Goal: Task Accomplishment & Management: Complete application form

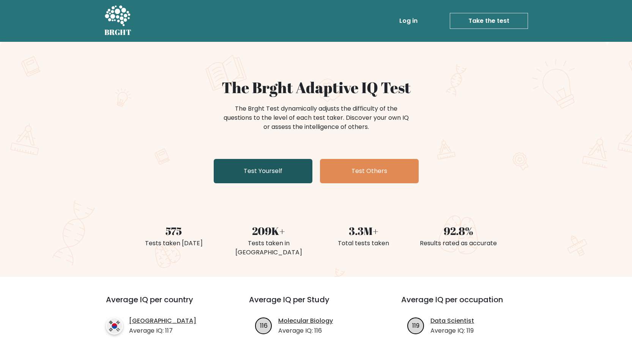
click at [264, 170] on link "Test Yourself" at bounding box center [263, 171] width 99 height 24
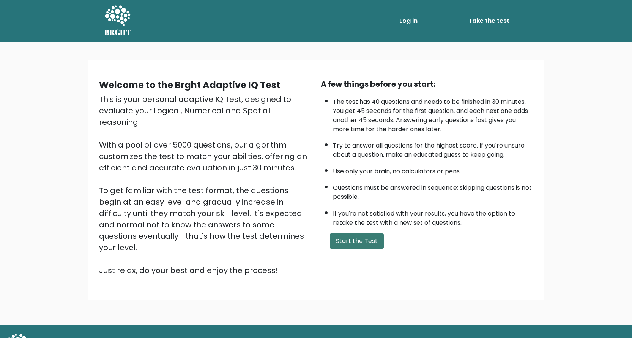
click at [356, 240] on button "Start the Test" at bounding box center [357, 240] width 54 height 15
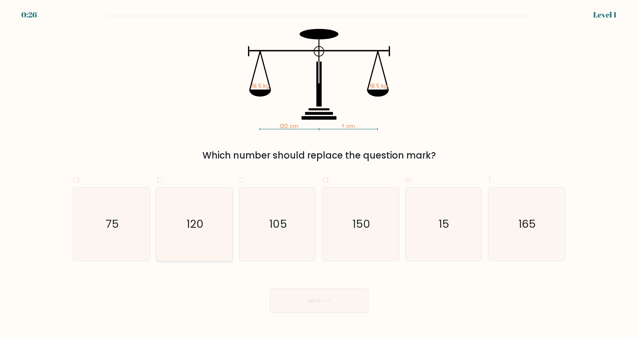
click at [225, 235] on icon "120" at bounding box center [194, 223] width 73 height 73
click at [319, 174] on input "b. 120" at bounding box center [319, 171] width 0 height 5
radio input "true"
click at [301, 291] on button "Next" at bounding box center [319, 300] width 99 height 24
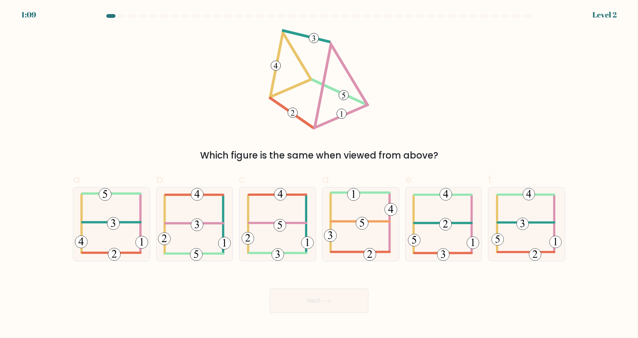
click at [302, 298] on button "Next" at bounding box center [319, 300] width 99 height 24
click at [204, 292] on div "Next" at bounding box center [318, 291] width 501 height 43
click at [200, 225] on 352 at bounding box center [197, 224] width 12 height 12
click at [319, 174] on input "b." at bounding box center [319, 171] width 0 height 5
radio input "true"
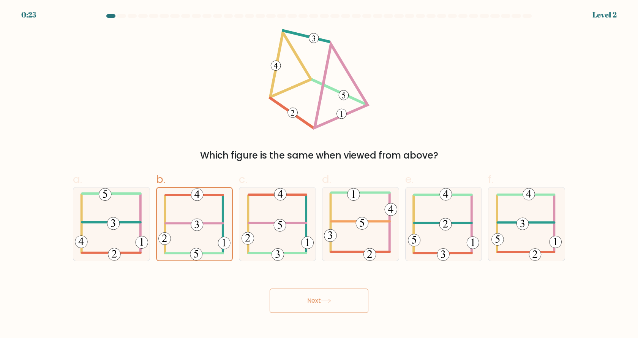
click at [341, 301] on button "Next" at bounding box center [319, 300] width 99 height 24
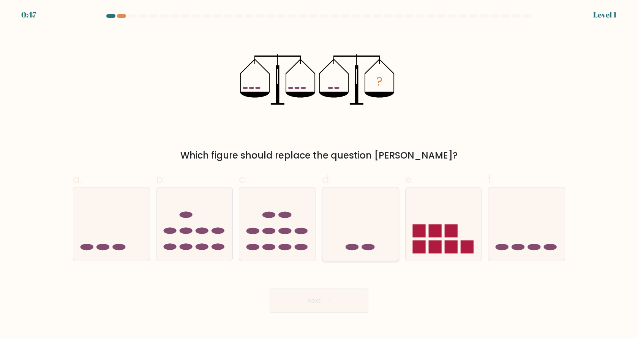
click at [360, 241] on icon at bounding box center [360, 223] width 76 height 63
click at [319, 174] on input "d." at bounding box center [319, 171] width 0 height 5
radio input "true"
click at [313, 299] on button "Next" at bounding box center [319, 300] width 99 height 24
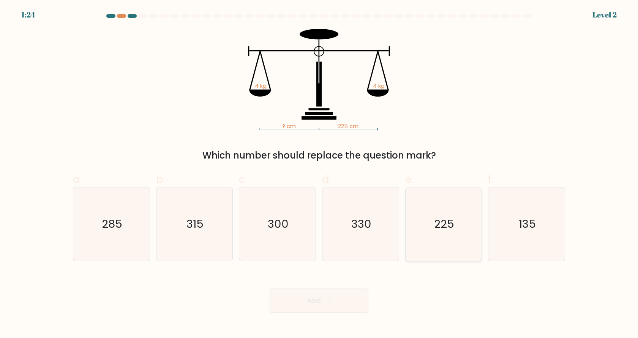
click at [471, 213] on icon "225" at bounding box center [443, 223] width 73 height 73
click at [319, 174] on input "e. 225" at bounding box center [319, 171] width 0 height 5
radio input "true"
click at [337, 309] on button "Next" at bounding box center [319, 300] width 99 height 24
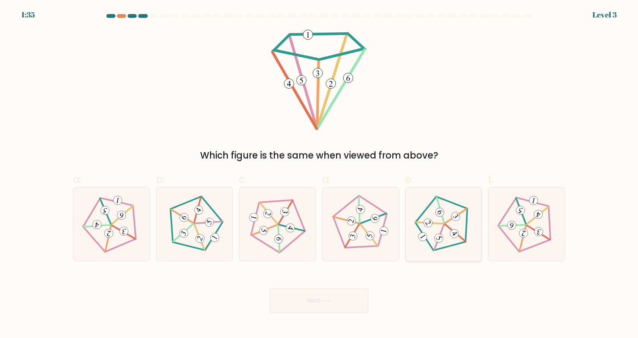
click at [446, 223] on 347 at bounding box center [456, 215] width 22 height 15
click at [319, 174] on input "e." at bounding box center [319, 171] width 0 height 5
radio input "true"
click at [289, 300] on button "Next" at bounding box center [319, 300] width 99 height 24
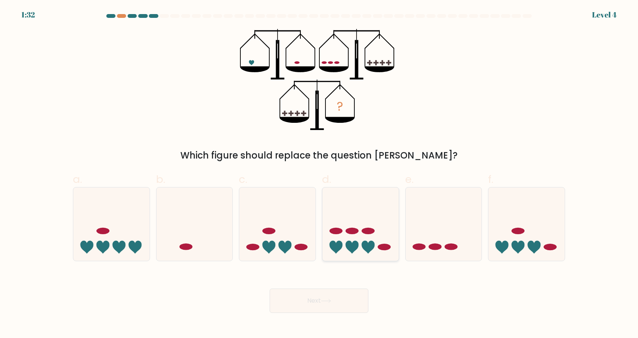
click at [359, 244] on icon at bounding box center [360, 223] width 76 height 63
click at [319, 174] on input "d." at bounding box center [319, 171] width 0 height 5
radio input "true"
click at [297, 291] on button "Next" at bounding box center [319, 300] width 99 height 24
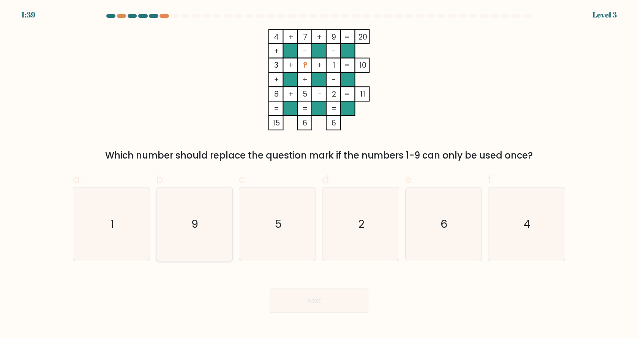
click at [219, 231] on icon "9" at bounding box center [194, 223] width 73 height 73
click at [319, 174] on input "b. 9" at bounding box center [319, 171] width 0 height 5
radio input "true"
click at [348, 299] on button "Next" at bounding box center [319, 300] width 99 height 24
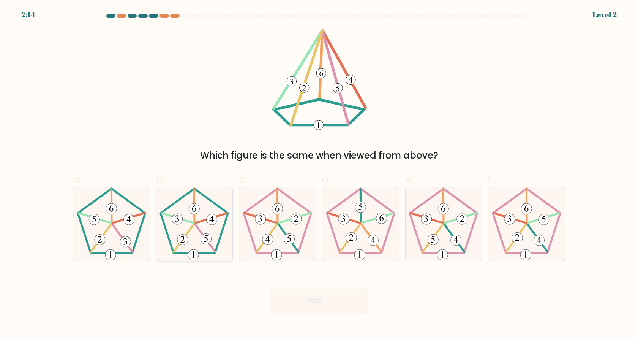
click at [181, 225] on icon at bounding box center [194, 223] width 73 height 73
click at [319, 174] on input "b." at bounding box center [319, 171] width 0 height 5
radio input "true"
click at [324, 305] on button "Next" at bounding box center [319, 300] width 99 height 24
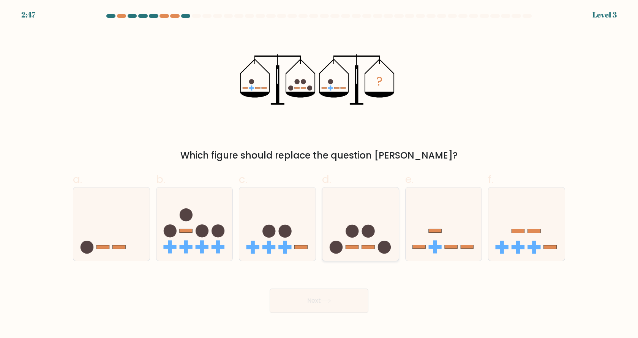
click at [369, 240] on icon at bounding box center [360, 223] width 76 height 63
click at [319, 174] on input "d." at bounding box center [319, 171] width 0 height 5
radio input "true"
click at [314, 297] on button "Next" at bounding box center [319, 300] width 99 height 24
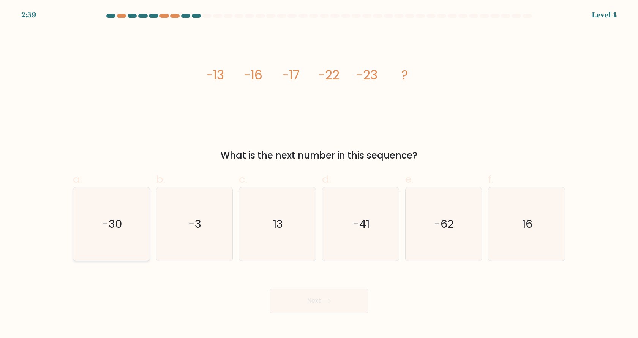
click at [102, 226] on icon "-30" at bounding box center [111, 223] width 73 height 73
click at [319, 174] on input "a. -30" at bounding box center [319, 171] width 0 height 5
radio input "true"
click at [382, 224] on icon "-41" at bounding box center [360, 223] width 73 height 73
click at [319, 174] on input "d. -41" at bounding box center [319, 171] width 0 height 5
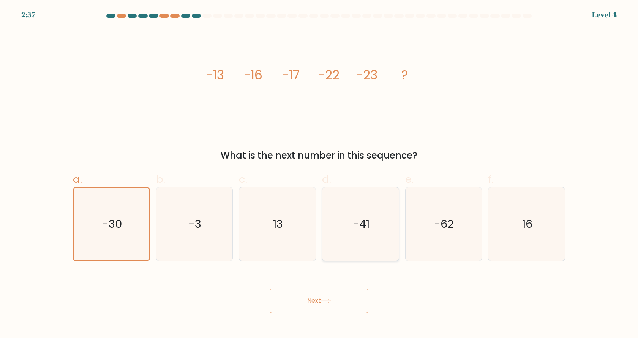
radio input "true"
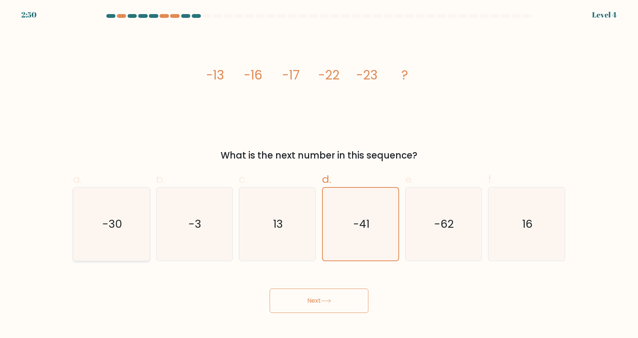
click at [118, 223] on text "-30" at bounding box center [112, 223] width 20 height 15
click at [319, 174] on input "a. -30" at bounding box center [319, 171] width 0 height 5
radio input "true"
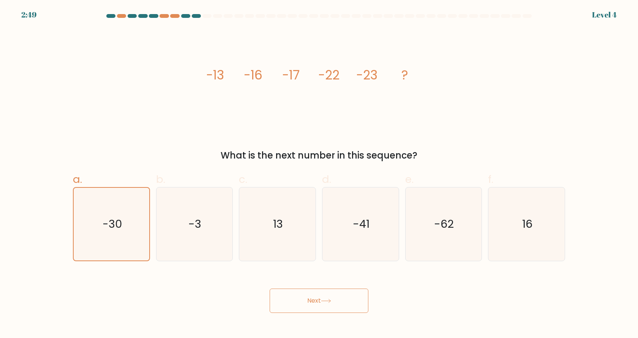
click at [327, 308] on button "Next" at bounding box center [319, 300] width 99 height 24
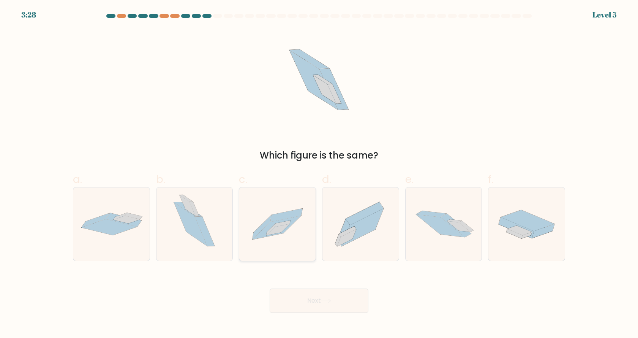
click at [259, 234] on icon at bounding box center [277, 228] width 48 height 24
click at [319, 174] on input "c." at bounding box center [319, 171] width 0 height 5
radio input "true"
click at [306, 314] on body "3:27 Level 5" at bounding box center [319, 169] width 638 height 338
click at [307, 299] on button "Next" at bounding box center [319, 300] width 99 height 24
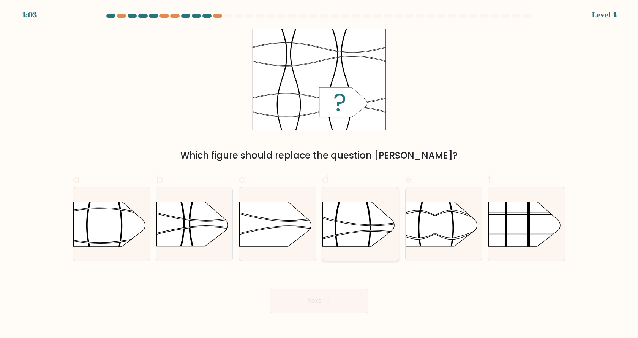
click at [350, 229] on rect at bounding box center [322, 190] width 198 height 151
click at [319, 174] on input "d." at bounding box center [319, 171] width 0 height 5
radio input "true"
click at [340, 281] on div "Next" at bounding box center [318, 291] width 501 height 43
click at [337, 302] on button "Next" at bounding box center [319, 300] width 99 height 24
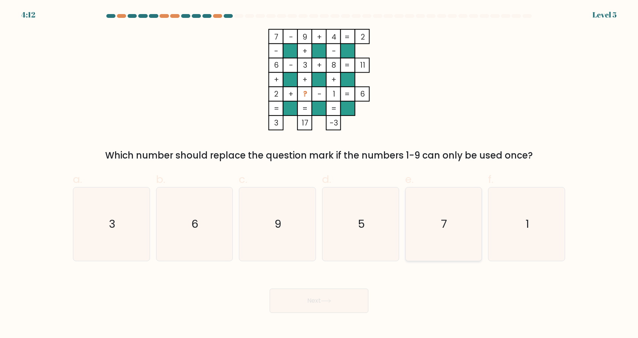
click at [436, 223] on icon "7" at bounding box center [443, 223] width 73 height 73
click at [319, 174] on input "e. 7" at bounding box center [319, 171] width 0 height 5
radio input "true"
click at [309, 292] on button "Next" at bounding box center [319, 300] width 99 height 24
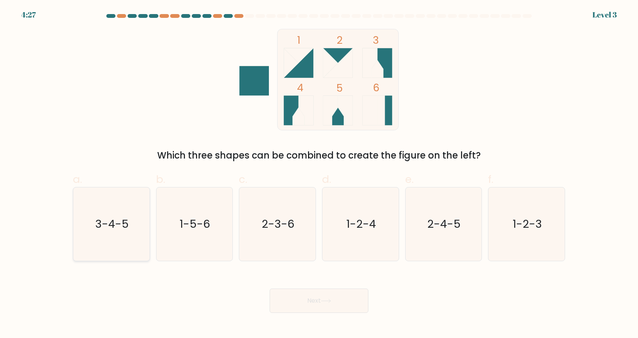
drag, startPoint x: 21, startPoint y: 194, endPoint x: 112, endPoint y: 248, distance: 106.2
click at [21, 194] on form at bounding box center [319, 163] width 638 height 298
click at [115, 249] on icon "3-4-5" at bounding box center [111, 223] width 73 height 73
click at [319, 174] on input "a. 3-4-5" at bounding box center [319, 171] width 0 height 5
radio input "true"
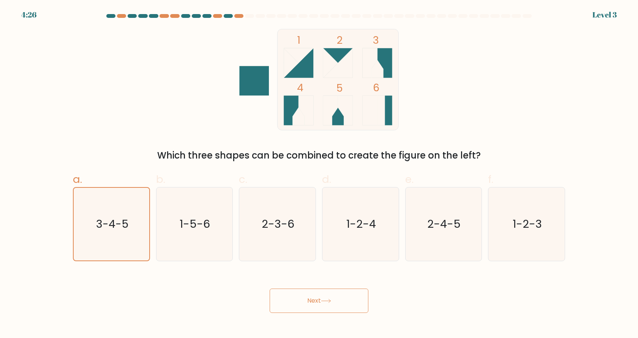
click at [306, 306] on button "Next" at bounding box center [319, 300] width 99 height 24
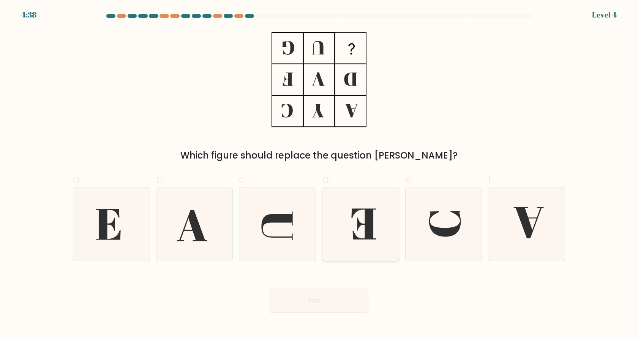
click at [368, 223] on icon at bounding box center [363, 223] width 25 height 31
click at [319, 174] on input "d." at bounding box center [319, 171] width 0 height 5
radio input "true"
drag, startPoint x: 327, startPoint y: 284, endPoint x: 323, endPoint y: 297, distance: 13.3
click at [327, 287] on div "Next" at bounding box center [318, 291] width 501 height 43
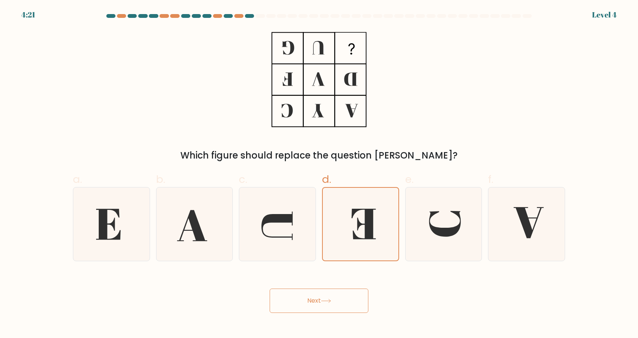
click at [321, 300] on button "Next" at bounding box center [319, 300] width 99 height 24
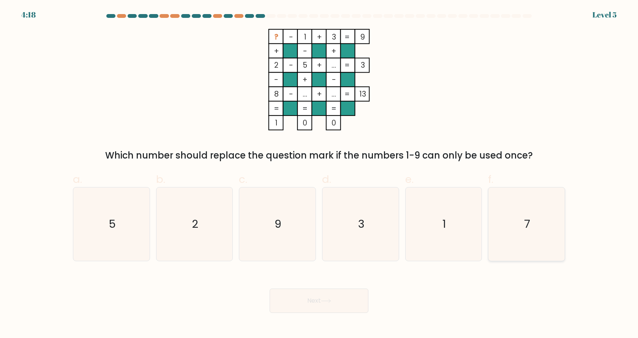
click at [508, 234] on icon "7" at bounding box center [526, 223] width 73 height 73
click at [319, 174] on input "f. 7" at bounding box center [319, 171] width 0 height 5
radio input "true"
click at [324, 305] on button "Next" at bounding box center [319, 300] width 99 height 24
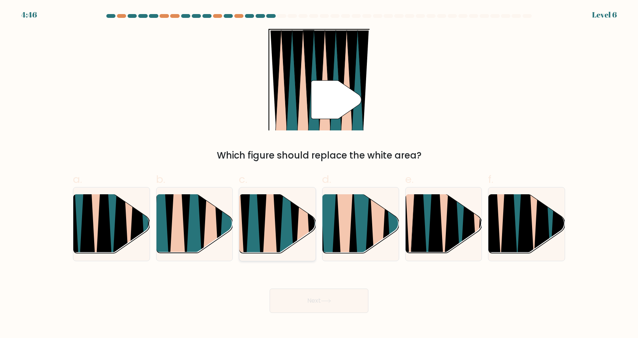
drag, startPoint x: 267, startPoint y: 238, endPoint x: 269, endPoint y: 256, distance: 17.6
click at [267, 238] on icon at bounding box center [270, 194] width 17 height 152
click at [319, 174] on input "c." at bounding box center [319, 171] width 0 height 5
radio input "true"
click at [311, 304] on button "Next" at bounding box center [319, 300] width 99 height 24
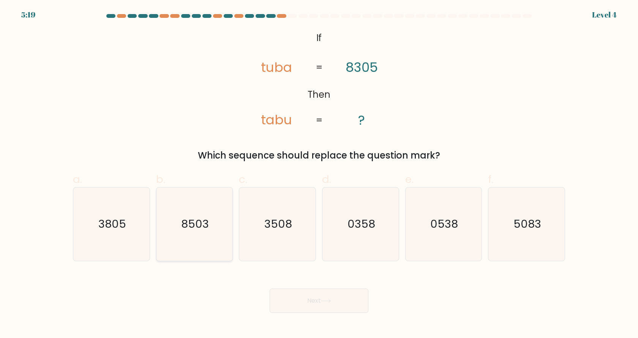
click at [199, 237] on icon "8503" at bounding box center [194, 223] width 73 height 73
click at [319, 174] on input "b. 8503" at bounding box center [319, 171] width 0 height 5
radio input "true"
click at [304, 295] on button "Next" at bounding box center [319, 300] width 99 height 24
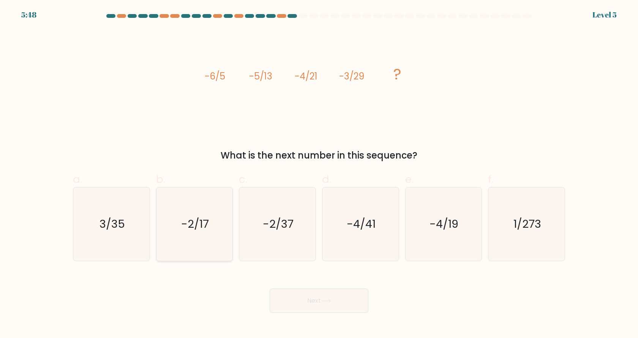
click at [214, 233] on icon "-2/17" at bounding box center [194, 223] width 73 height 73
click at [319, 174] on input "b. -2/17" at bounding box center [319, 171] width 0 height 5
radio input "true"
click at [300, 291] on button "Next" at bounding box center [319, 300] width 99 height 24
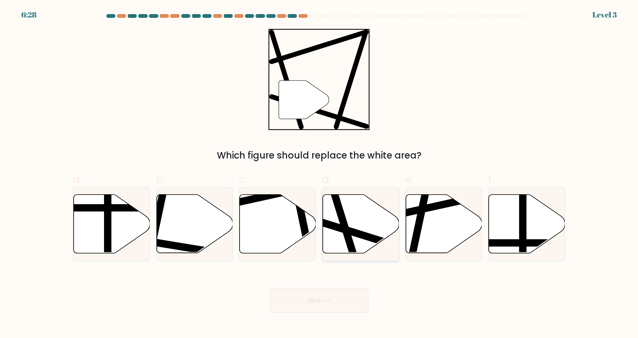
click at [355, 228] on icon at bounding box center [361, 223] width 76 height 58
click at [319, 174] on input "d." at bounding box center [319, 171] width 0 height 5
radio input "true"
click at [343, 304] on button "Next" at bounding box center [319, 300] width 99 height 24
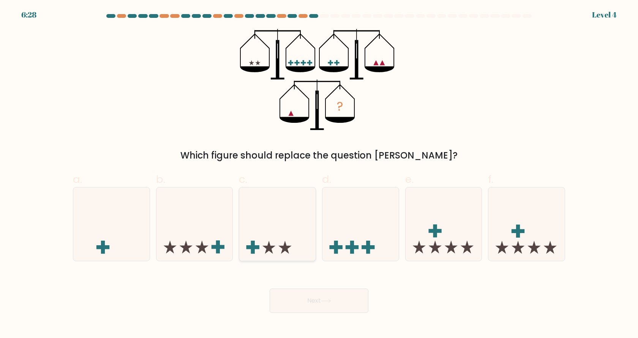
click at [276, 235] on icon at bounding box center [277, 223] width 76 height 63
click at [319, 174] on input "c." at bounding box center [319, 171] width 0 height 5
radio input "true"
click at [337, 298] on button "Next" at bounding box center [319, 300] width 99 height 24
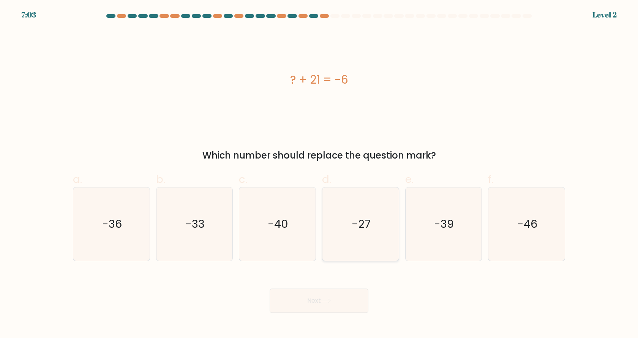
click at [371, 222] on icon "-27" at bounding box center [360, 223] width 73 height 73
click at [319, 174] on input "d. -27" at bounding box center [319, 171] width 0 height 5
radio input "true"
click at [334, 303] on button "Next" at bounding box center [319, 300] width 99 height 24
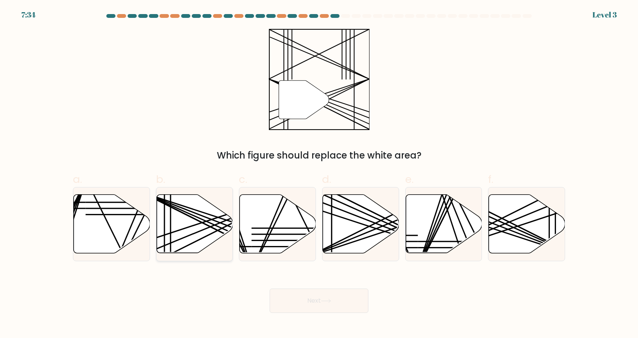
click at [188, 230] on icon at bounding box center [194, 223] width 76 height 58
click at [319, 174] on input "b." at bounding box center [319, 171] width 0 height 5
radio input "true"
click at [315, 299] on button "Next" at bounding box center [319, 300] width 99 height 24
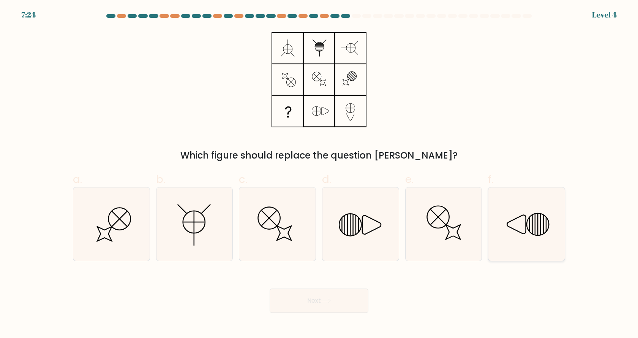
click at [538, 229] on line at bounding box center [538, 223] width 0 height 21
click at [319, 174] on input "f." at bounding box center [319, 171] width 0 height 5
radio input "true"
click at [293, 303] on button "Next" at bounding box center [319, 300] width 99 height 24
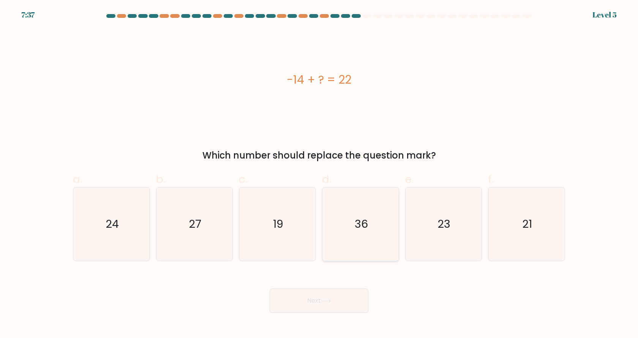
click at [364, 230] on text "36" at bounding box center [361, 223] width 13 height 15
click at [319, 174] on input "d. 36" at bounding box center [319, 171] width 0 height 5
radio input "true"
click at [356, 216] on text "36" at bounding box center [361, 223] width 13 height 15
click at [319, 174] on input "d. 36" at bounding box center [319, 171] width 0 height 5
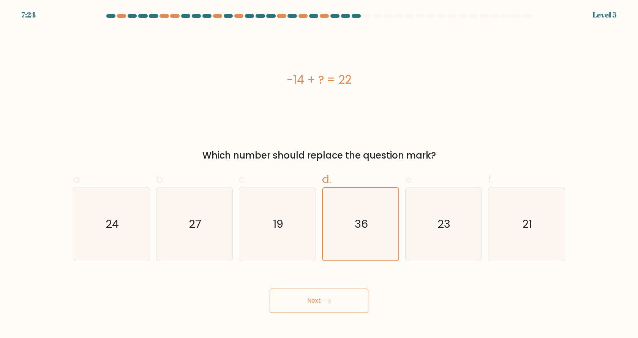
click at [340, 298] on button "Next" at bounding box center [319, 300] width 99 height 24
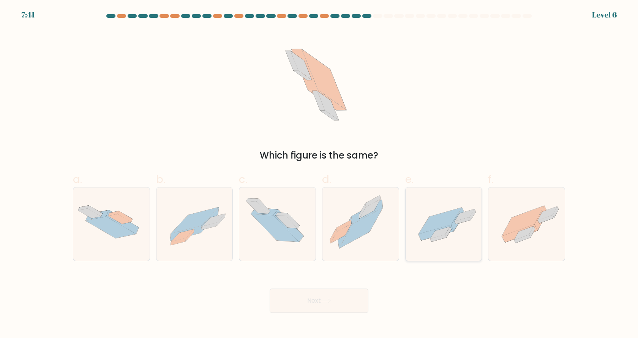
click at [438, 233] on icon at bounding box center [440, 233] width 20 height 12
click at [319, 174] on input "e." at bounding box center [319, 171] width 0 height 5
radio input "true"
click at [285, 230] on icon at bounding box center [274, 228] width 47 height 28
click at [319, 174] on input "c." at bounding box center [319, 171] width 0 height 5
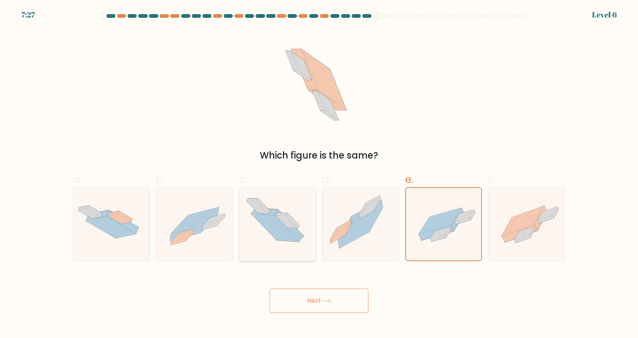
radio input "true"
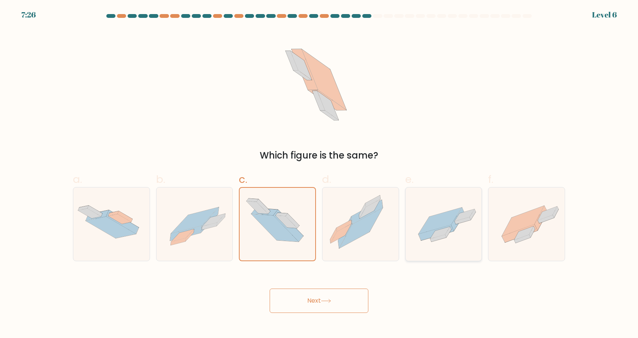
click at [439, 227] on icon at bounding box center [439, 220] width 43 height 27
click at [319, 174] on input "e." at bounding box center [319, 171] width 0 height 5
radio input "true"
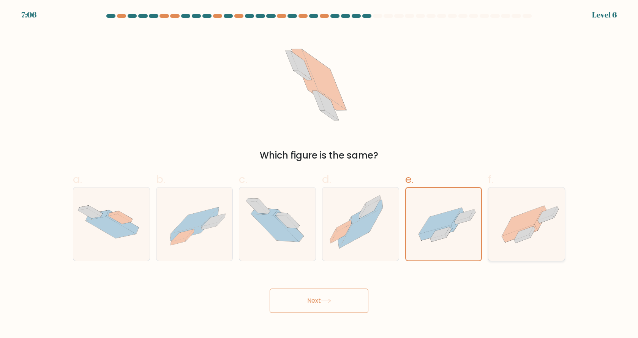
click at [529, 232] on icon at bounding box center [523, 233] width 19 height 14
click at [319, 174] on input "f." at bounding box center [319, 171] width 0 height 5
radio input "true"
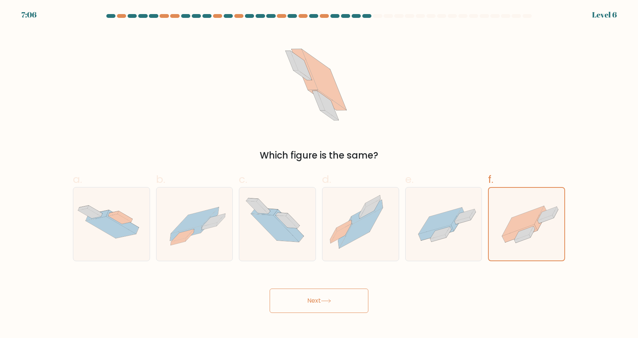
click at [335, 303] on button "Next" at bounding box center [319, 300] width 99 height 24
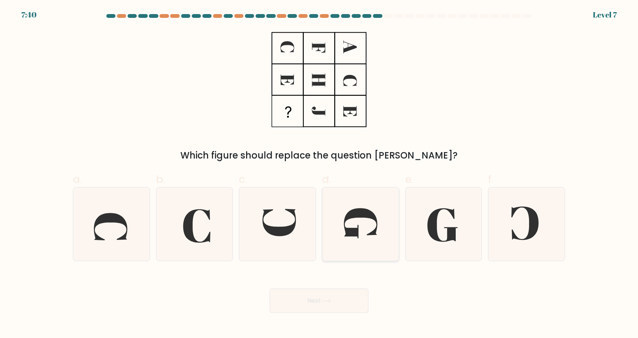
click at [349, 223] on icon at bounding box center [360, 223] width 73 height 73
click at [319, 174] on input "d." at bounding box center [319, 171] width 0 height 5
radio input "true"
click at [304, 307] on button "Next" at bounding box center [319, 300] width 99 height 24
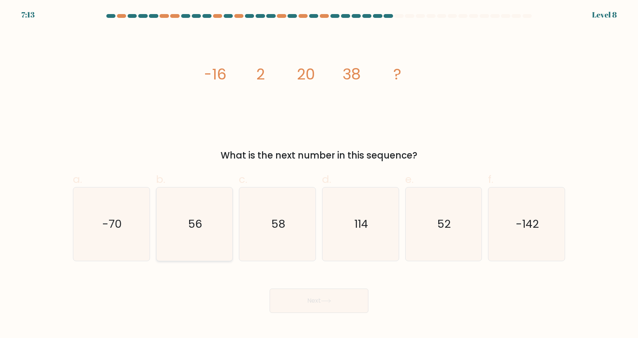
click at [194, 235] on icon "56" at bounding box center [194, 223] width 73 height 73
click at [319, 174] on input "b. 56" at bounding box center [319, 171] width 0 height 5
radio input "true"
click at [319, 295] on button "Next" at bounding box center [319, 300] width 99 height 24
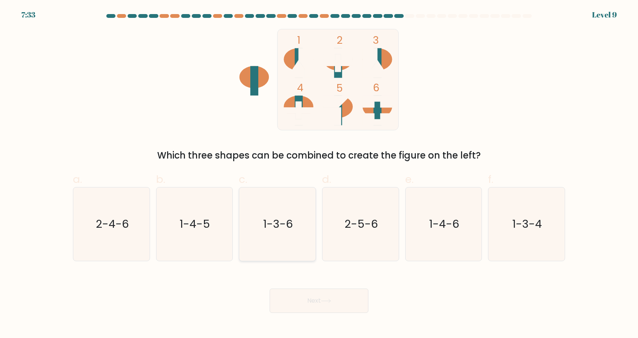
click at [265, 238] on icon "1-3-6" at bounding box center [277, 223] width 73 height 73
click at [319, 174] on input "c. 1-3-6" at bounding box center [319, 171] width 0 height 5
radio input "true"
click at [313, 290] on button "Next" at bounding box center [319, 300] width 99 height 24
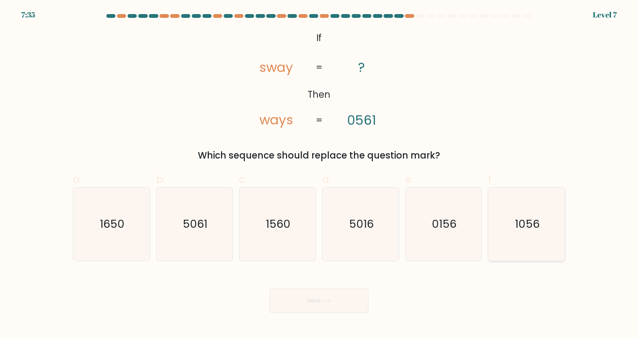
click at [520, 228] on text "1056" at bounding box center [527, 223] width 25 height 15
click at [319, 174] on input "f. 1056" at bounding box center [319, 171] width 0 height 5
radio input "true"
click at [342, 289] on button "Next" at bounding box center [319, 300] width 99 height 24
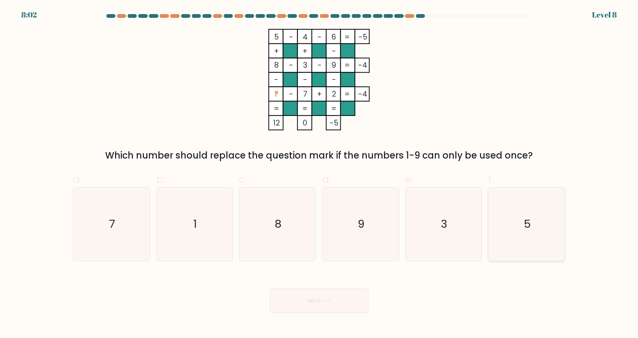
click at [513, 207] on icon "5" at bounding box center [526, 223] width 73 height 73
click at [319, 174] on input "f. 5" at bounding box center [319, 171] width 0 height 5
radio input "true"
click at [306, 304] on button "Next" at bounding box center [319, 300] width 99 height 24
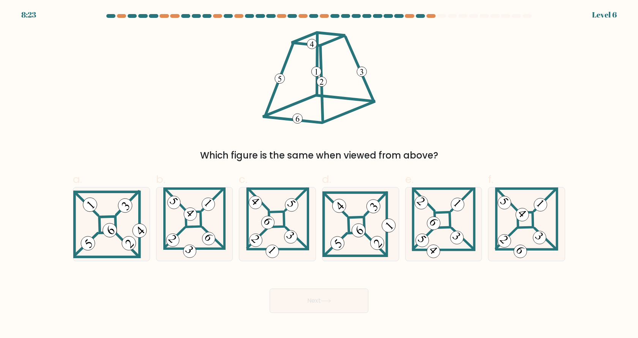
click at [323, 305] on button "Next" at bounding box center [319, 300] width 99 height 24
click at [531, 211] on icon at bounding box center [526, 223] width 63 height 73
click at [319, 174] on input "f." at bounding box center [319, 171] width 0 height 5
radio input "true"
click at [359, 291] on button "Next" at bounding box center [319, 300] width 99 height 24
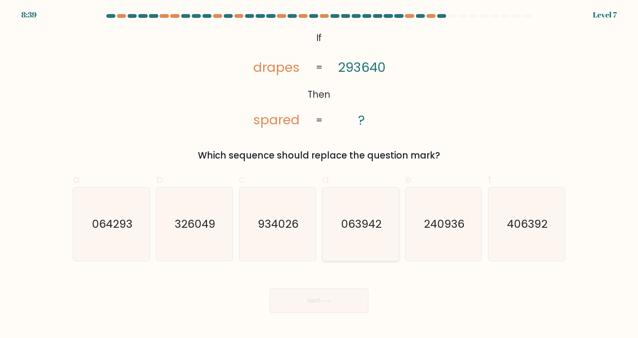
click at [364, 220] on text "063942" at bounding box center [361, 223] width 41 height 15
click at [319, 174] on input "d. 063942" at bounding box center [319, 171] width 0 height 5
radio input "true"
click at [311, 299] on button "Next" at bounding box center [319, 300] width 99 height 24
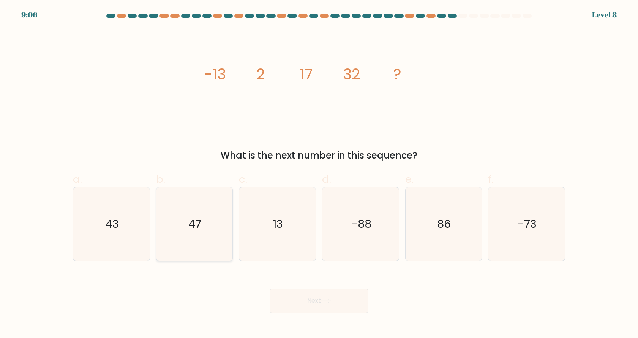
click at [194, 210] on icon "47" at bounding box center [194, 223] width 73 height 73
click at [319, 174] on input "b. 47" at bounding box center [319, 171] width 0 height 5
radio input "true"
click at [309, 295] on button "Next" at bounding box center [319, 300] width 99 height 24
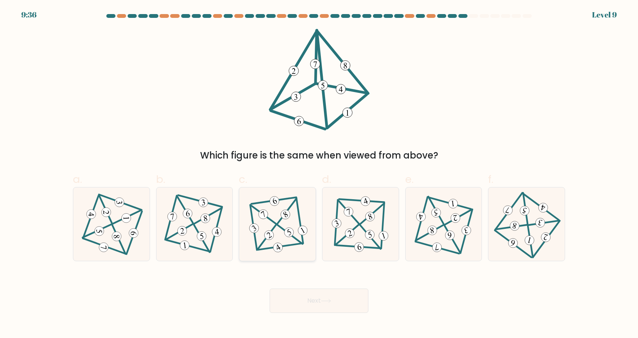
click at [276, 205] on 347 at bounding box center [274, 200] width 13 height 13
click at [319, 174] on input "c." at bounding box center [319, 171] width 0 height 5
radio input "true"
click at [300, 283] on div "Next" at bounding box center [318, 291] width 501 height 43
click at [302, 294] on button "Next" at bounding box center [319, 300] width 99 height 24
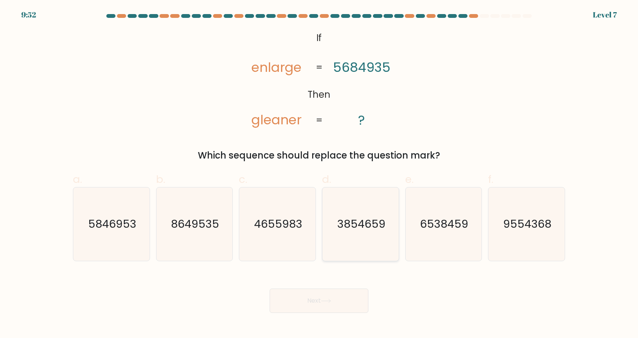
click at [357, 210] on icon "3854659" at bounding box center [360, 223] width 73 height 73
click at [319, 174] on input "d. 3854659" at bounding box center [319, 171] width 0 height 5
radio input "true"
click at [324, 293] on button "Next" at bounding box center [319, 300] width 99 height 24
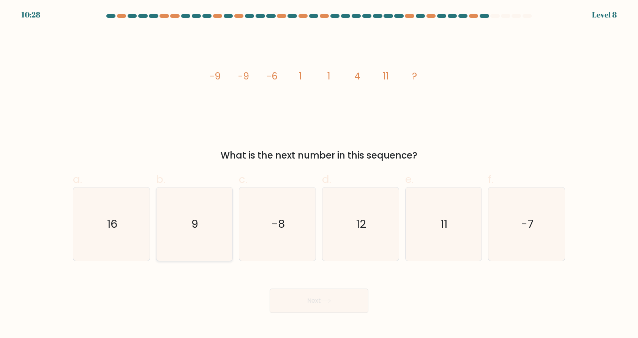
click at [189, 233] on icon "9" at bounding box center [194, 223] width 73 height 73
click at [319, 174] on input "b. 9" at bounding box center [319, 171] width 0 height 5
radio input "true"
click at [350, 295] on button "Next" at bounding box center [319, 300] width 99 height 24
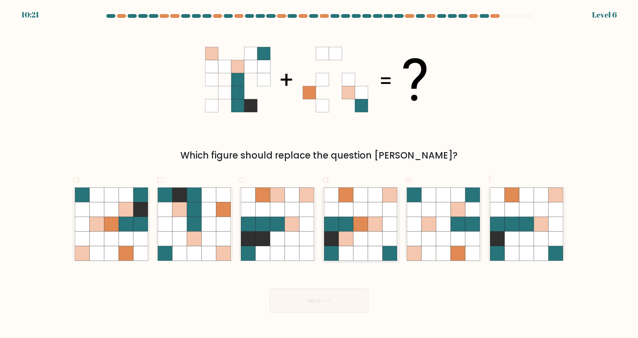
click at [372, 229] on icon at bounding box center [375, 223] width 14 height 14
click at [319, 174] on input "d." at bounding box center [319, 171] width 0 height 5
radio input "true"
click at [324, 297] on button "Next" at bounding box center [319, 300] width 99 height 24
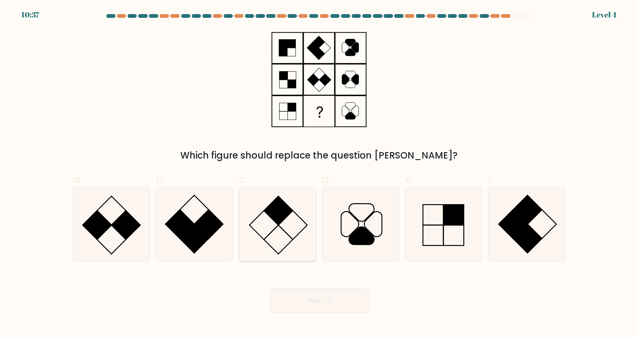
click at [268, 223] on icon at bounding box center [277, 223] width 73 height 73
click at [319, 174] on input "c." at bounding box center [319, 171] width 0 height 5
radio input "true"
click at [327, 297] on button "Next" at bounding box center [319, 300] width 99 height 24
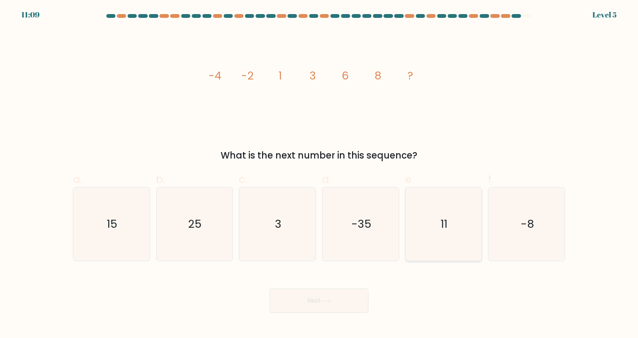
click at [443, 213] on icon "11" at bounding box center [443, 223] width 73 height 73
click at [319, 174] on input "e. 11" at bounding box center [319, 171] width 0 height 5
radio input "true"
click at [313, 299] on button "Next" at bounding box center [319, 300] width 99 height 24
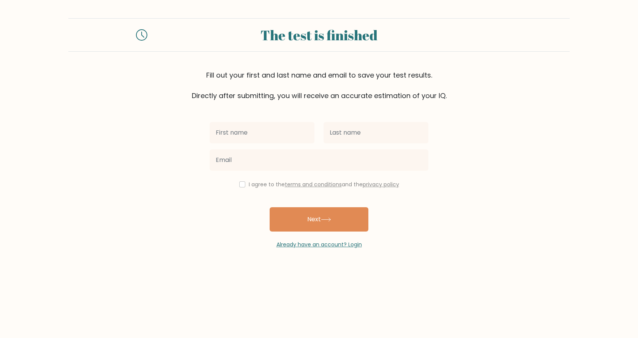
click at [239, 132] on input "text" at bounding box center [262, 132] width 105 height 21
type input "Vigilyn Sherill"
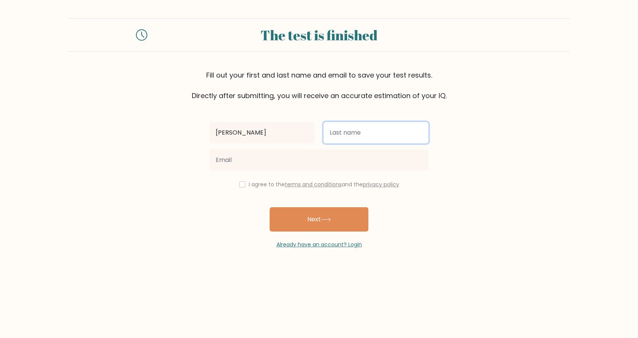
click at [356, 128] on input "text" at bounding box center [376, 132] width 105 height 21
type input "Dichos"
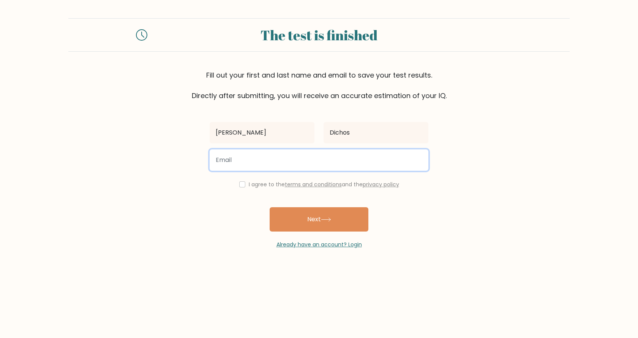
click at [254, 159] on input "email" at bounding box center [319, 159] width 219 height 21
type input "dichosvigilyn@gmail.com"
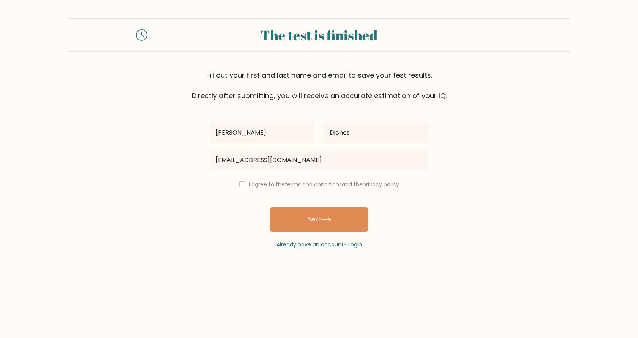
drag, startPoint x: 327, startPoint y: 215, endPoint x: 241, endPoint y: 187, distance: 90.2
click at [253, 199] on div "Vigilyn Sherill Dichos dichosvigilyn@gmail.com I agree to the terms and conditi…" at bounding box center [319, 175] width 228 height 148
click at [241, 185] on input "checkbox" at bounding box center [242, 184] width 6 height 6
checkbox input "true"
click at [312, 214] on button "Next" at bounding box center [319, 219] width 99 height 24
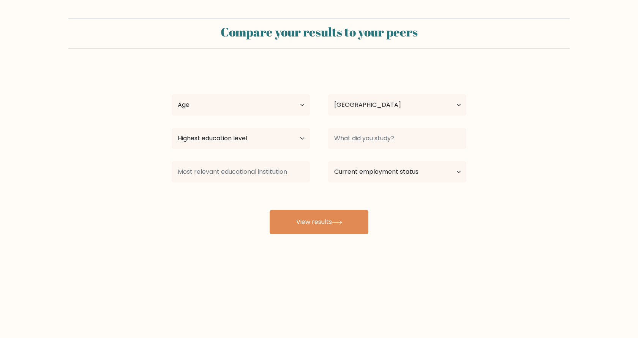
select select "PH"
click at [221, 109] on select "Age Under 18 years old 18-24 years old 25-34 years old 35-44 years old 45-54 ye…" at bounding box center [241, 104] width 138 height 21
select select "35_44"
click at [172, 94] on select "Age Under 18 years old 18-24 years old 25-34 years old 35-44 years old 45-54 ye…" at bounding box center [241, 104] width 138 height 21
click at [259, 137] on select "Highest education level No schooling Primary Lower Secondary Upper Secondary Oc…" at bounding box center [241, 138] width 138 height 21
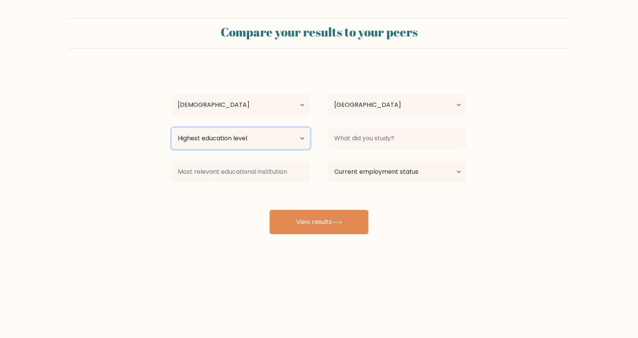
select select "bachelors_degree"
click at [172, 128] on select "Highest education level No schooling Primary Lower Secondary Upper Secondary Oc…" at bounding box center [241, 138] width 138 height 21
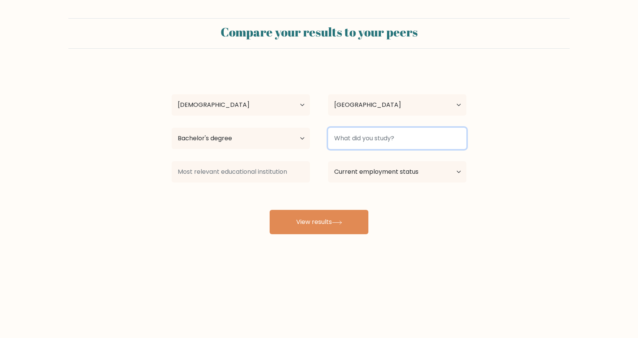
click at [369, 139] on input at bounding box center [397, 138] width 138 height 21
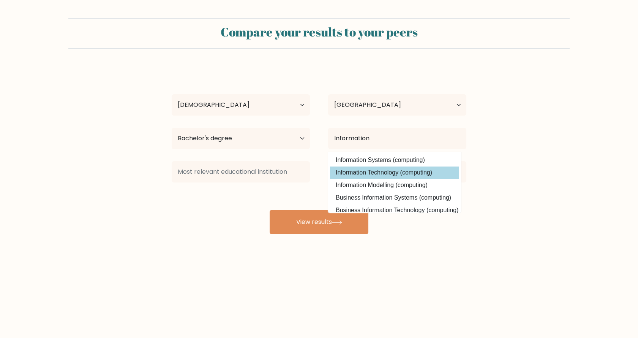
click at [408, 171] on option "Information Technology (computing)" at bounding box center [394, 172] width 129 height 12
type input "Information Technology"
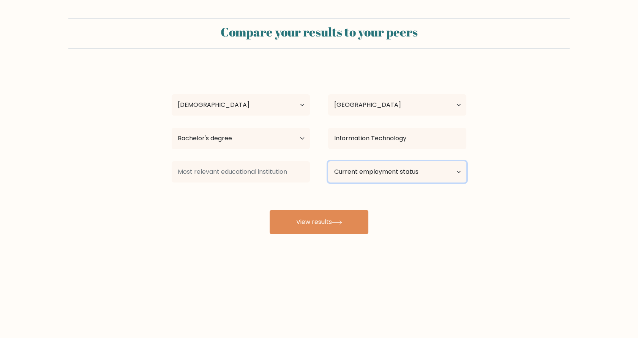
click at [391, 169] on select "Current employment status Employed Student Retired Other / prefer not to answer" at bounding box center [397, 171] width 138 height 21
select select "employed"
click at [328, 161] on select "Current employment status Employed Student Retired Other / prefer not to answer" at bounding box center [397, 171] width 138 height 21
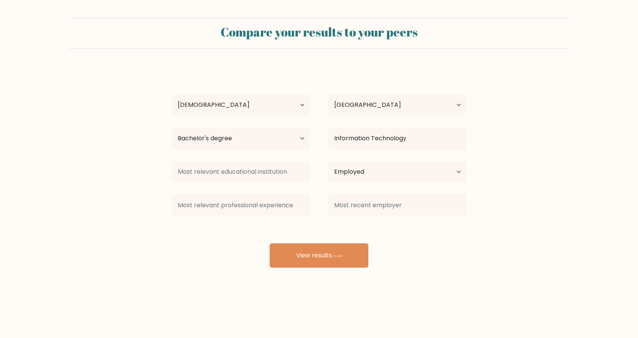
click at [315, 222] on div "Vigilyn Sherill Dichos Age Under 18 years old 18-24 years old 25-34 years old 3…" at bounding box center [319, 167] width 304 height 200
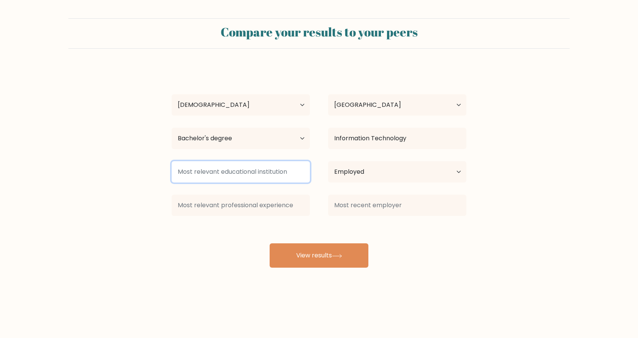
click at [275, 168] on input at bounding box center [241, 171] width 138 height 21
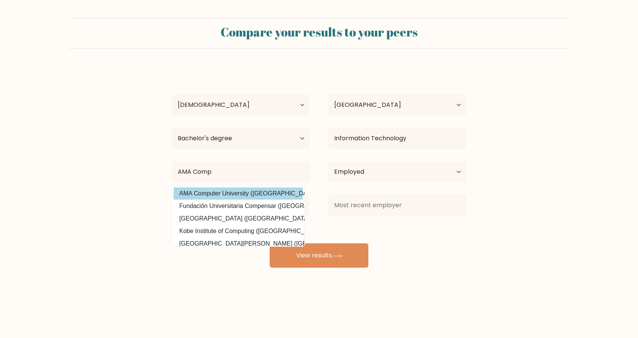
click at [260, 195] on option "AMA Computer University (Philippines)" at bounding box center [238, 193] width 129 height 12
type input "AMA Computer University"
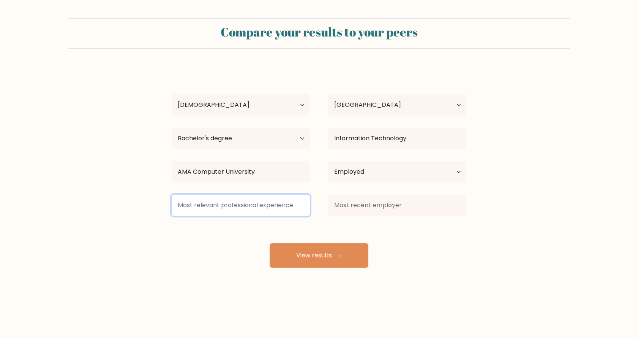
click at [272, 205] on input at bounding box center [241, 204] width 138 height 21
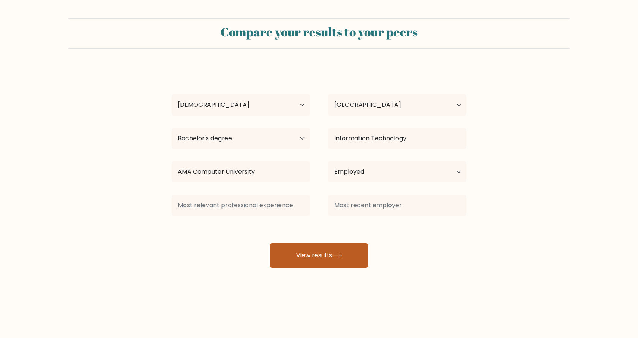
click at [314, 252] on button "View results" at bounding box center [319, 255] width 99 height 24
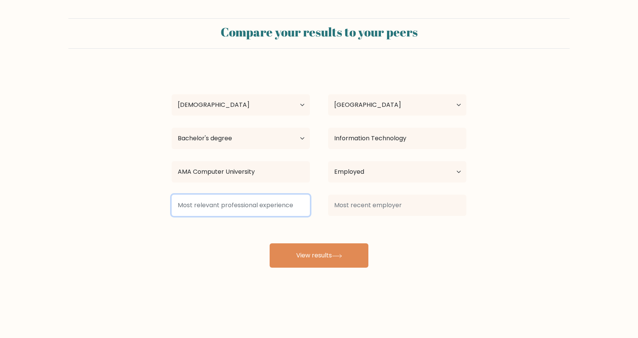
click at [252, 204] on input at bounding box center [241, 204] width 138 height 21
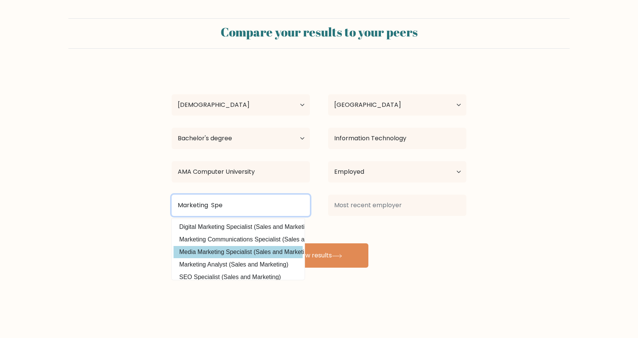
type input "Marketing Spe"
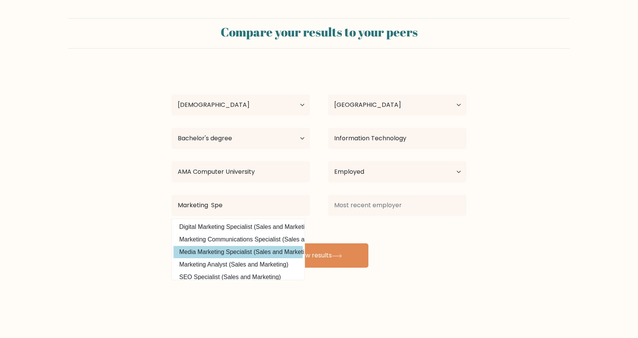
click at [242, 249] on div "Vigilyn Sherill Dichos Age Under 18 years old 18-24 years old 25-34 years old 3…" at bounding box center [319, 167] width 304 height 200
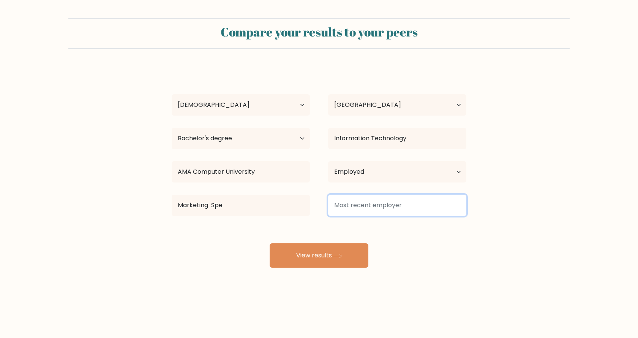
click at [365, 201] on input at bounding box center [397, 204] width 138 height 21
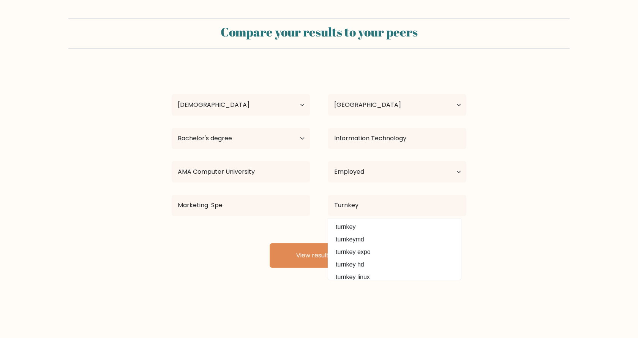
click at [362, 226] on option "turnkey" at bounding box center [394, 227] width 129 height 12
type input "turnkey"
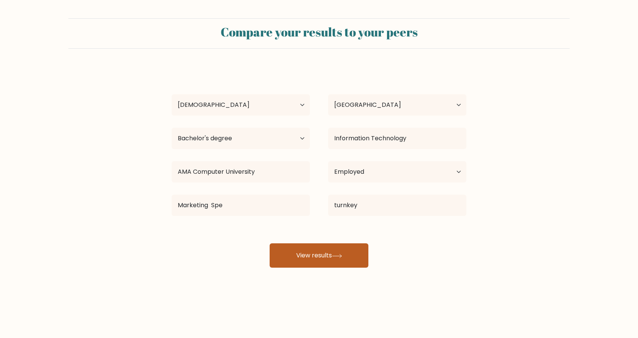
click at [316, 250] on button "View results" at bounding box center [319, 255] width 99 height 24
